Goal: Find specific fact

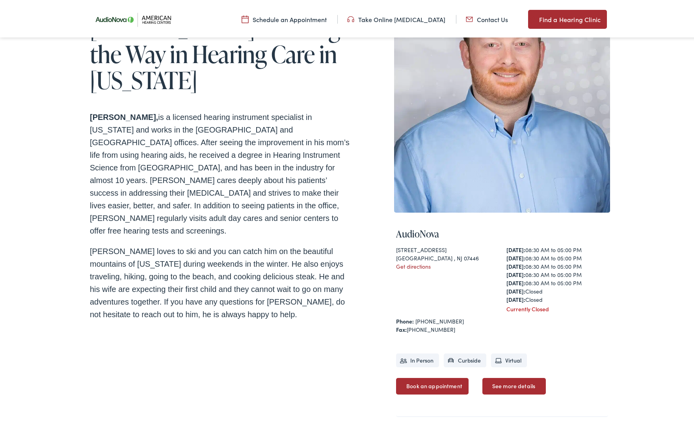
scroll to position [79, 0]
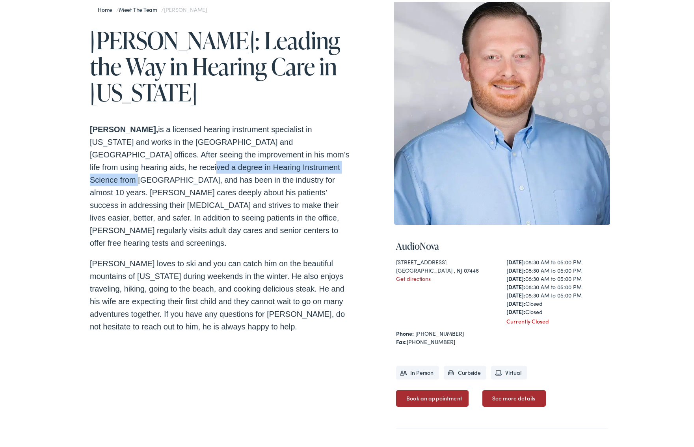
drag, startPoint x: 299, startPoint y: 166, endPoint x: 121, endPoint y: 164, distance: 177.8
click at [121, 164] on p "Simon Rubin, is a licensed hearing instrument specialist in New Jersey and work…" at bounding box center [220, 184] width 260 height 126
copy p "Hearing Instrument Science from Rowan University"
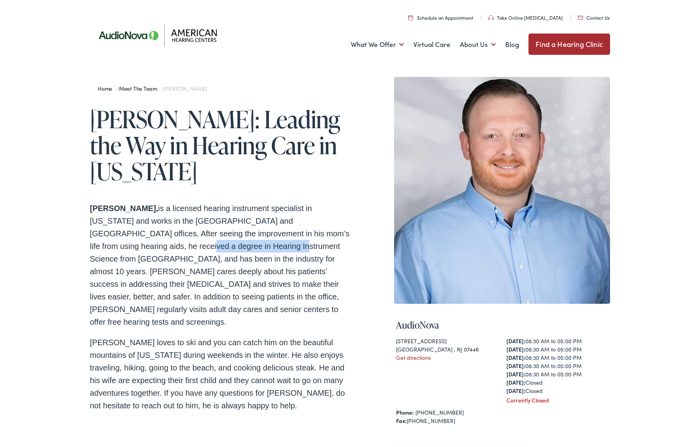
drag, startPoint x: 122, startPoint y: 243, endPoint x: 219, endPoint y: 242, distance: 97.0
click at [219, 242] on p "Simon Rubin, is a licensed hearing instrument specialist in New Jersey and work…" at bounding box center [220, 263] width 260 height 126
copy p "Hearing Instrument Science"
